Goal: Book appointment/travel/reservation

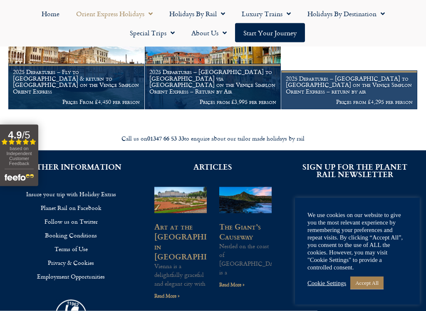
scroll to position [930, 0]
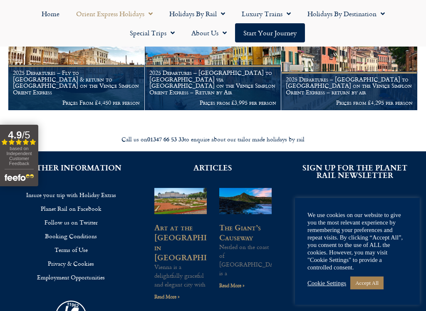
click at [323, 93] on figcaption "2025 Departures – London to Venice on the Venice Simplon Orient Express – retur…" at bounding box center [349, 90] width 136 height 39
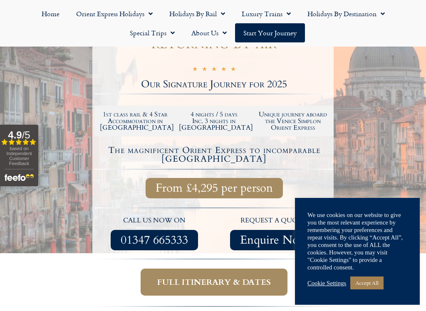
scroll to position [202, 0]
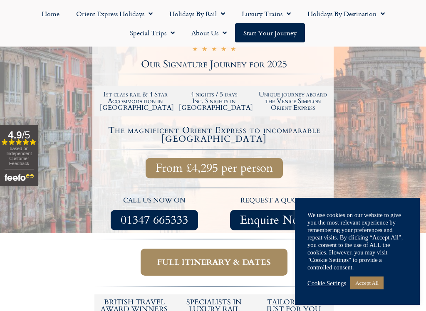
click at [273, 210] on link "Enquire Now" at bounding box center [274, 220] width 88 height 20
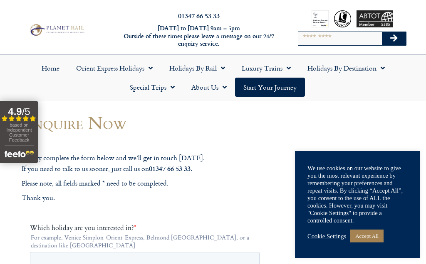
click at [133, 68] on link "Orient Express Holidays" at bounding box center [114, 68] width 93 height 19
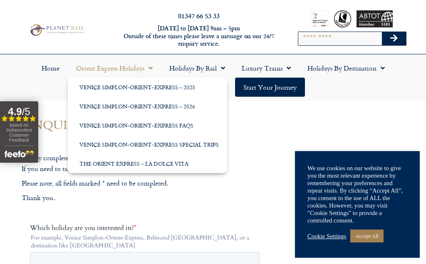
click at [193, 107] on link "Venice Simplon-Orient-Express – 2026" at bounding box center [147, 106] width 159 height 19
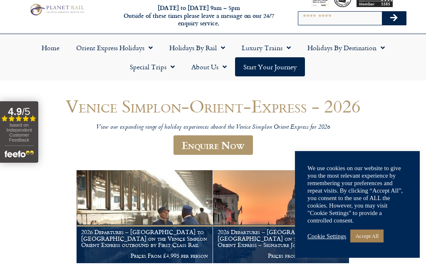
scroll to position [21, 0]
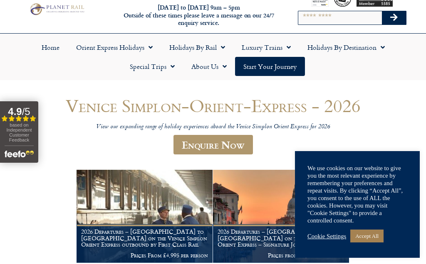
click at [214, 147] on link "Enquire Now" at bounding box center [212, 145] width 79 height 20
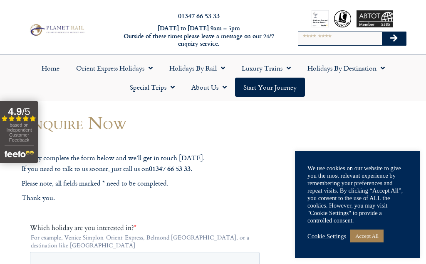
click at [124, 69] on link "Orient Express Holidays" at bounding box center [114, 68] width 93 height 19
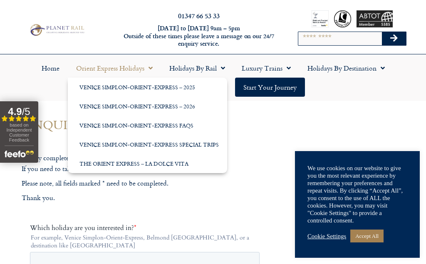
click at [180, 91] on link "Venice Simplon-Orient-Express – 2025" at bounding box center [147, 87] width 159 height 19
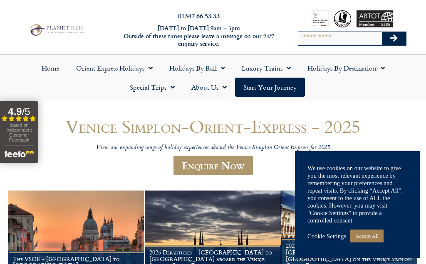
click at [215, 167] on link "Enquire Now" at bounding box center [212, 166] width 79 height 20
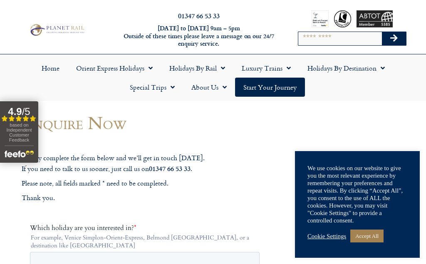
click at [54, 71] on link "Home" at bounding box center [50, 68] width 34 height 19
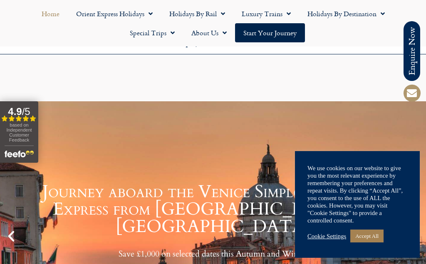
click at [208, 34] on link "About Us" at bounding box center [209, 32] width 52 height 19
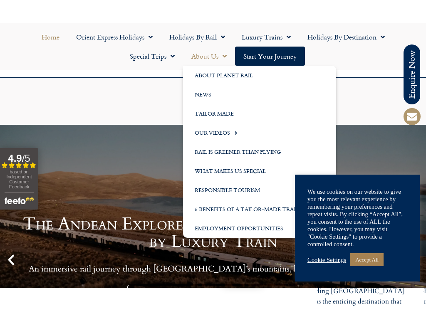
scroll to position [2032, 0]
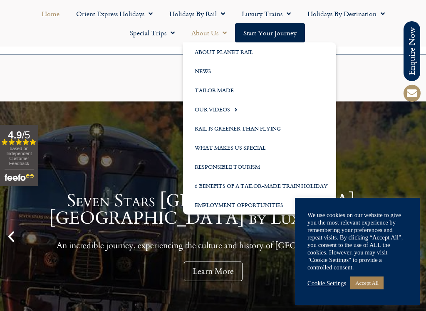
click at [257, 183] on link "6 Benefits of a Tailor-Made Train Holiday" at bounding box center [259, 185] width 153 height 19
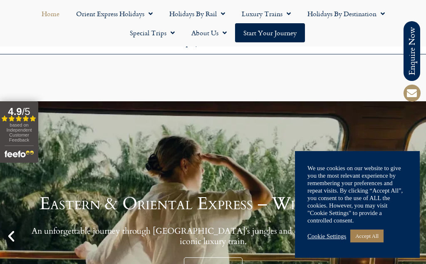
scroll to position [1884, 0]
click at [287, 10] on span "Menu" at bounding box center [286, 13] width 8 height 15
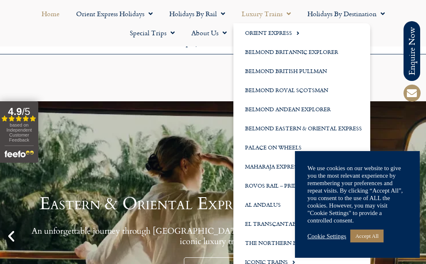
click at [296, 33] on span "Menu" at bounding box center [295, 33] width 7 height 14
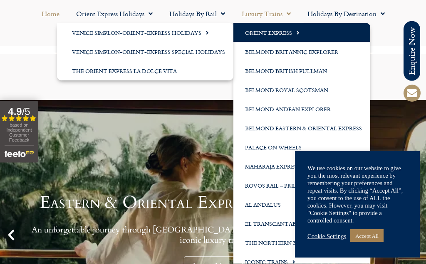
scroll to position [1818, 0]
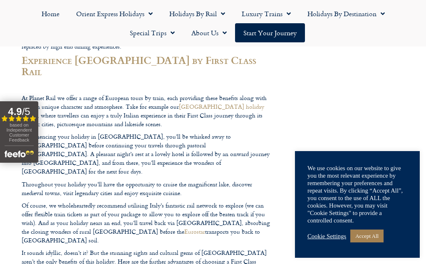
scroll to position [437, 0]
